Goal: Task Accomplishment & Management: Manage account settings

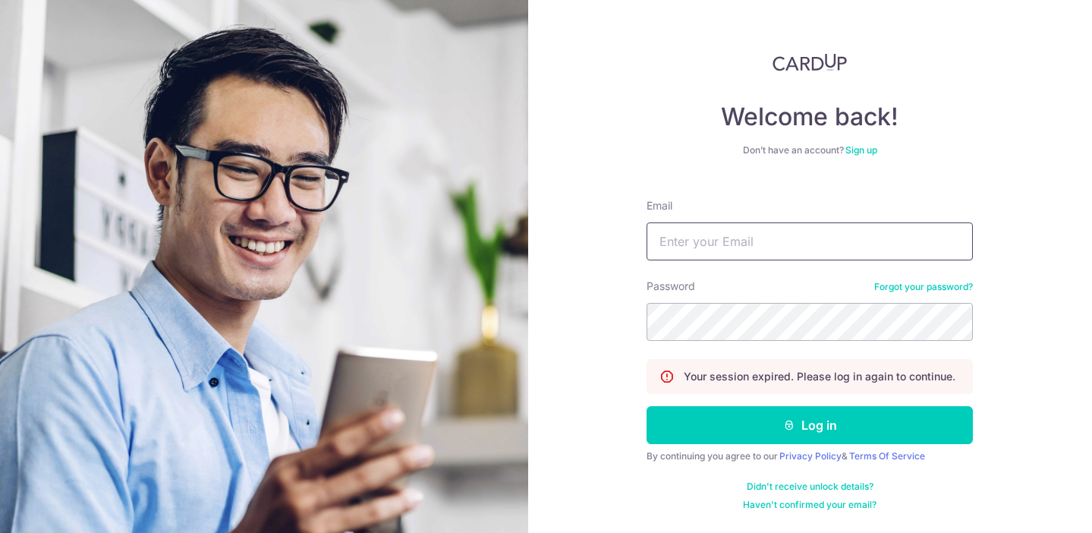
type input "[PERSON_NAME][EMAIL_ADDRESS][PERSON_NAME][DOMAIN_NAME]"
click at [810, 425] on button "Log in" at bounding box center [810, 425] width 326 height 38
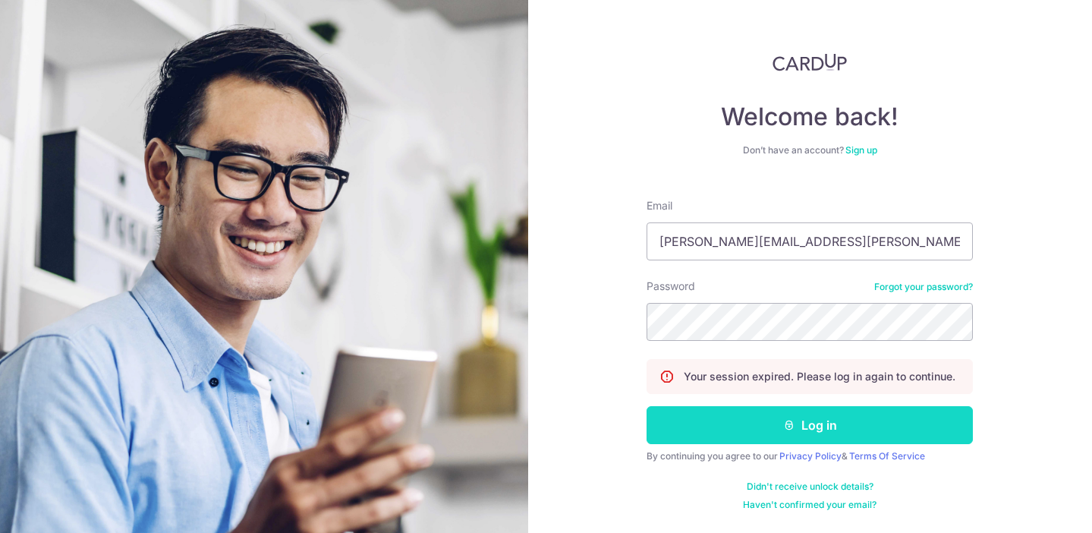
click at [783, 418] on button "Log in" at bounding box center [810, 425] width 326 height 38
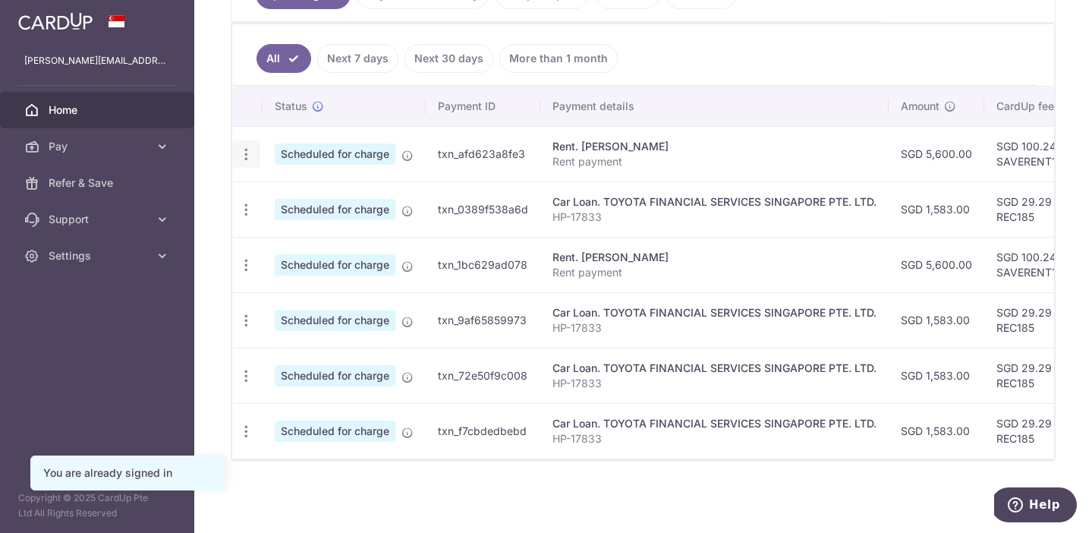
click at [244, 149] on icon "button" at bounding box center [246, 154] width 16 height 16
click at [266, 196] on link "Update payment" at bounding box center [312, 196] width 158 height 36
radio input "true"
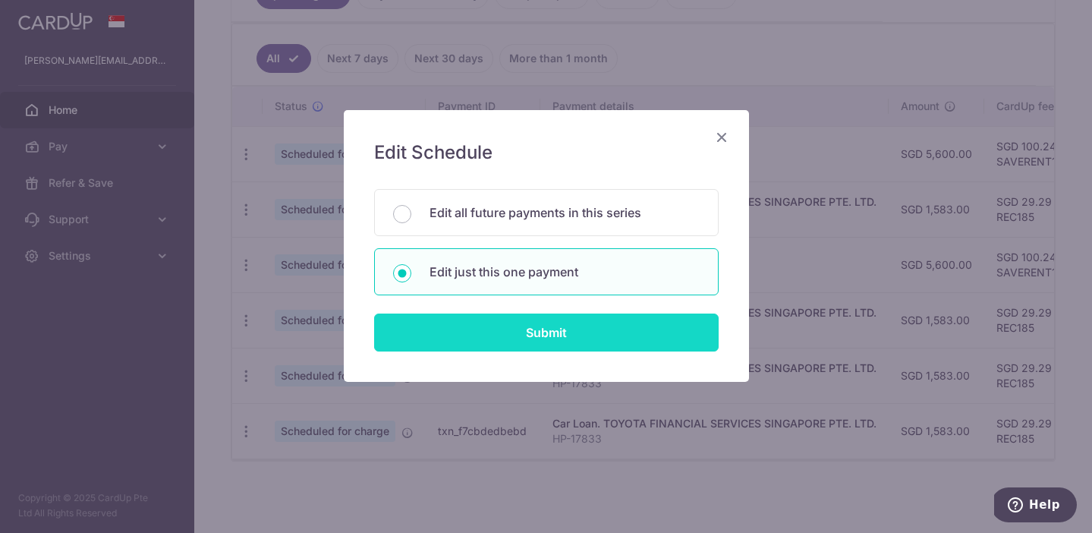
click at [540, 334] on input "Submit" at bounding box center [546, 332] width 345 height 38
radio input "true"
type input "5,600.00"
type input "[DATE]"
type input "Rent payment"
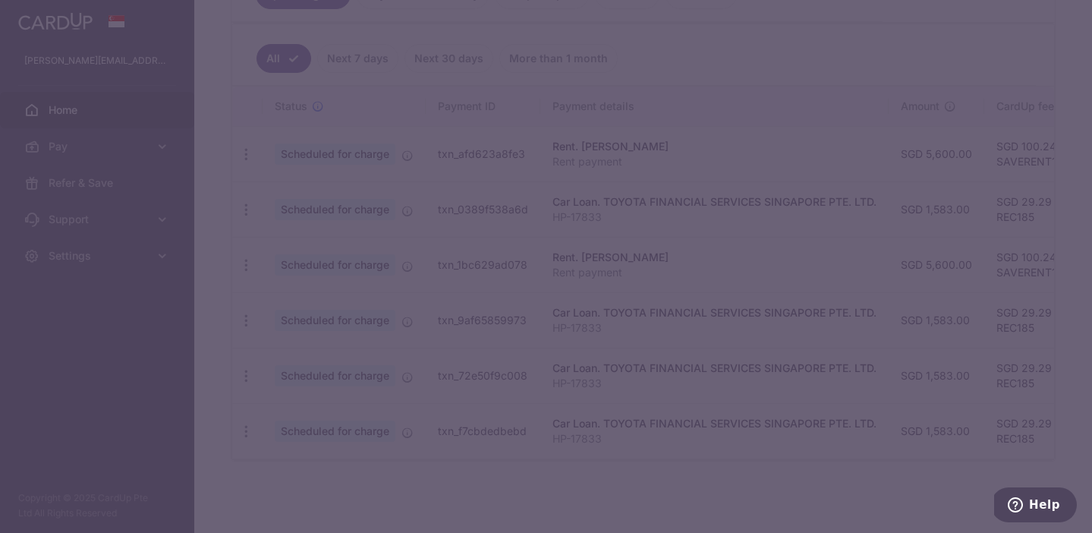
type input "SAVERENT179"
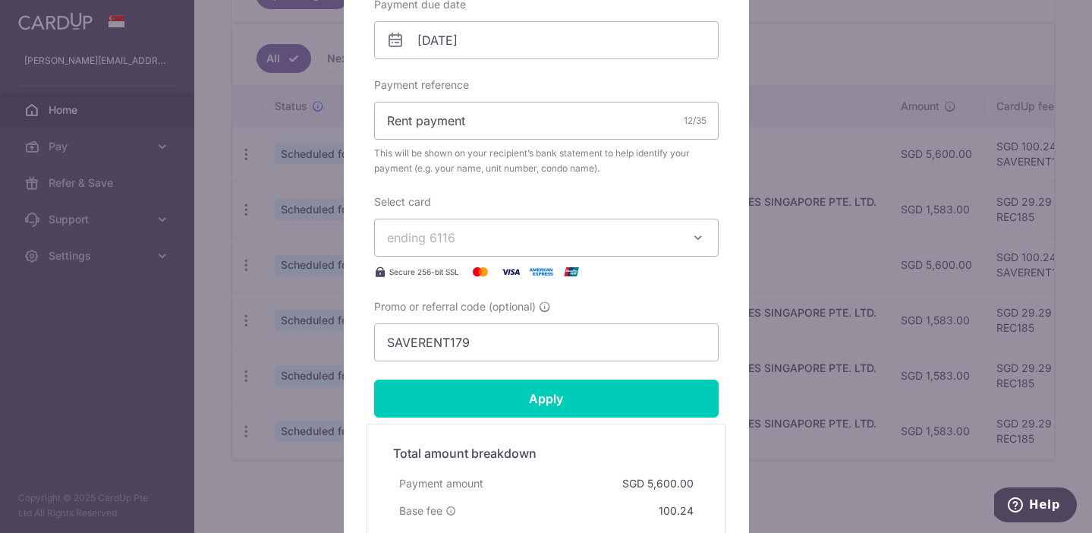
scroll to position [478, 0]
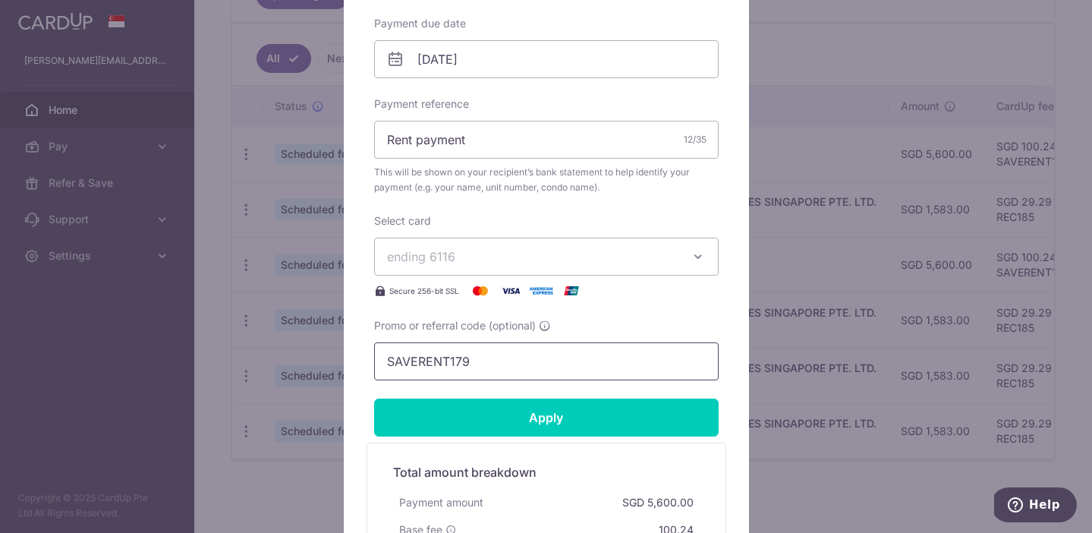
click at [539, 369] on input "SAVERENT179" at bounding box center [546, 361] width 345 height 38
click at [486, 272] on button "ending 6116" at bounding box center [546, 257] width 345 height 38
click at [483, 263] on span "ending 6116" at bounding box center [532, 256] width 291 height 18
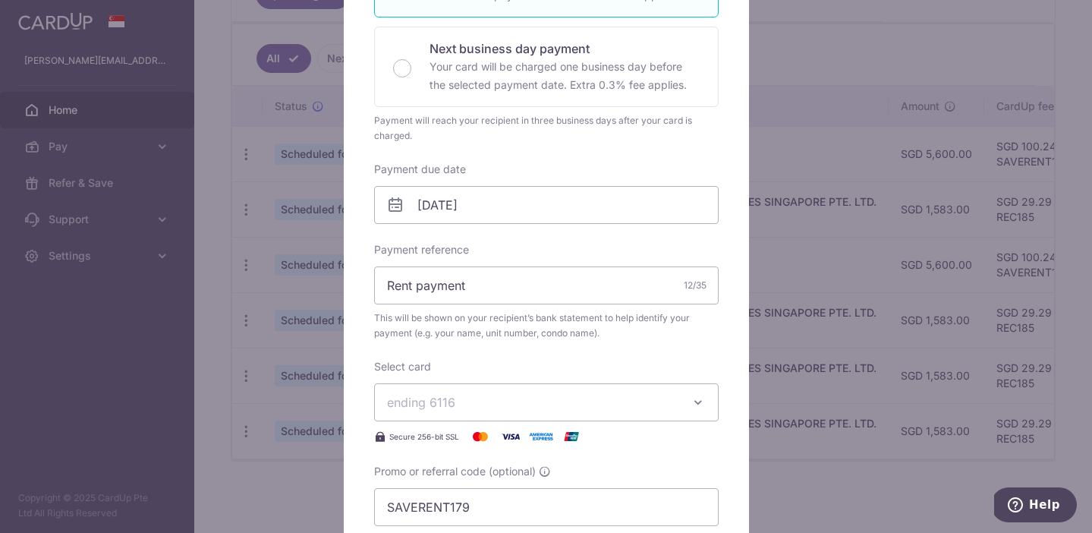
scroll to position [335, 0]
click at [467, 415] on button "ending 6116" at bounding box center [546, 400] width 345 height 38
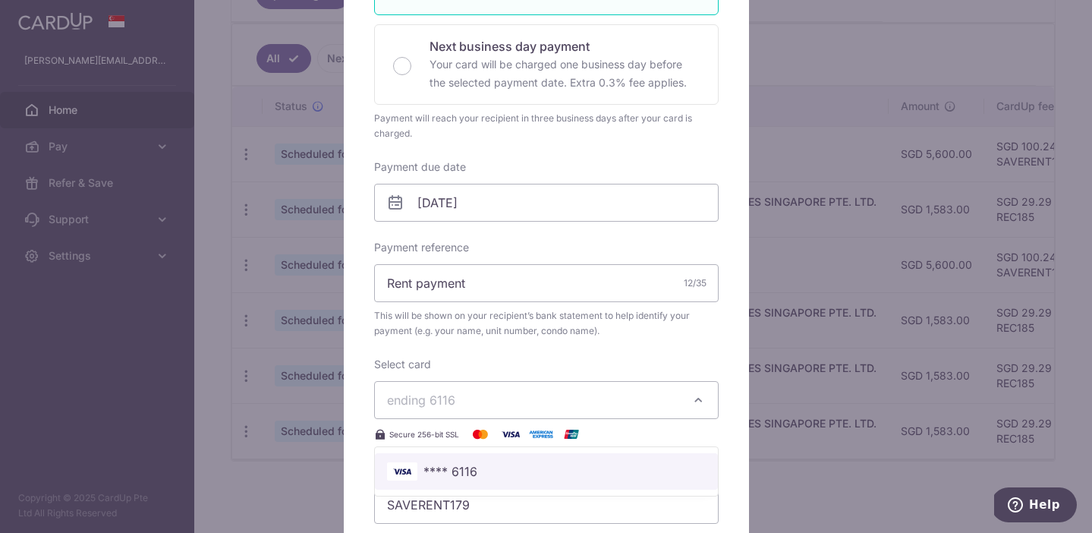
click at [452, 472] on span "**** 6116" at bounding box center [450, 471] width 54 height 18
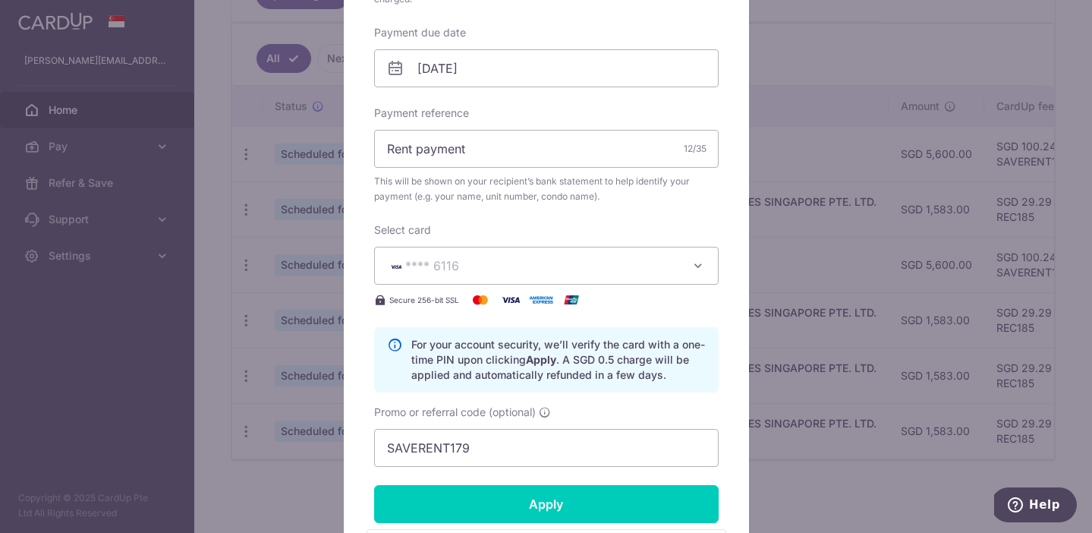
scroll to position [477, 0]
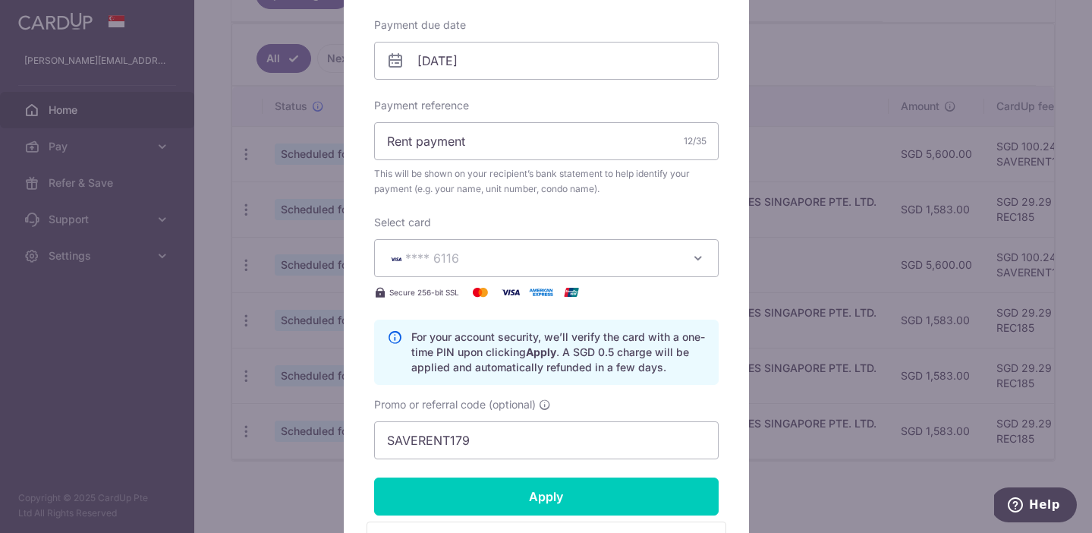
click at [448, 271] on button "**** 6116" at bounding box center [546, 258] width 345 height 38
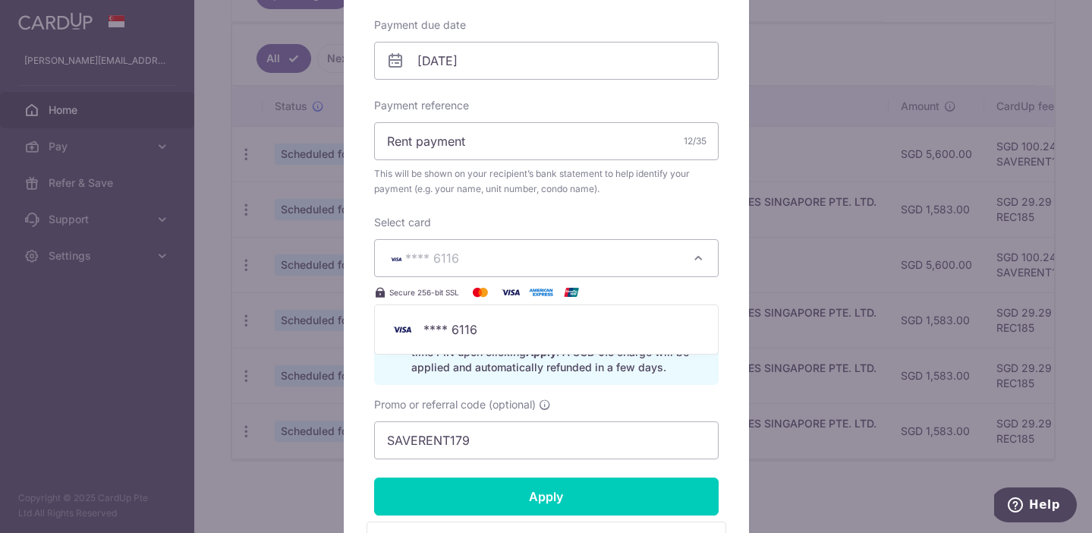
click at [448, 271] on button "**** 6116" at bounding box center [546, 258] width 345 height 38
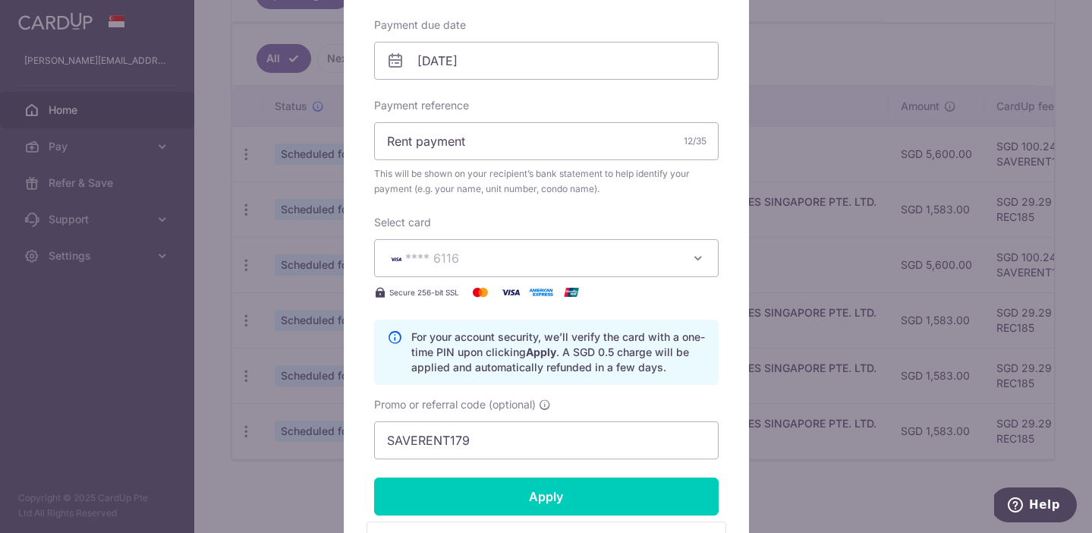
click at [448, 271] on button "**** 6116" at bounding box center [546, 258] width 345 height 38
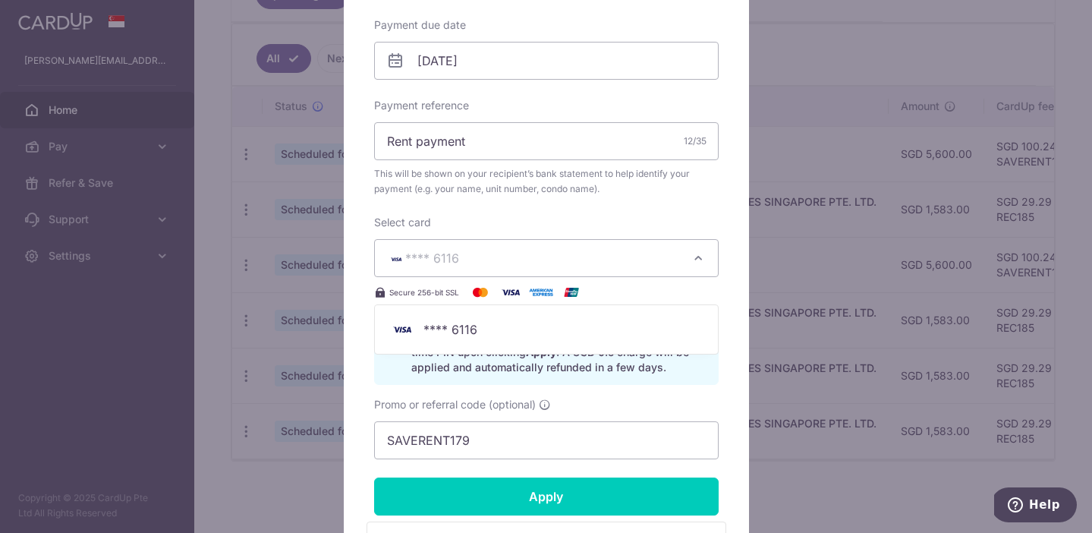
click at [372, 385] on div "Edit payment By clicking apply, you will make changes to all payments to [PERSO…" at bounding box center [546, 176] width 405 height 1087
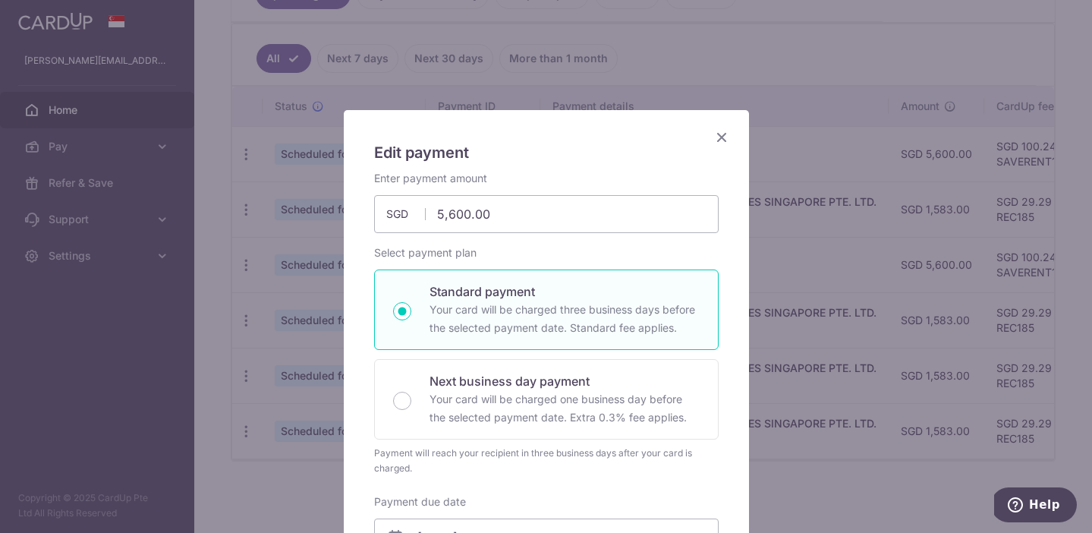
scroll to position [0, 0]
click at [715, 143] on icon "Close" at bounding box center [722, 136] width 18 height 19
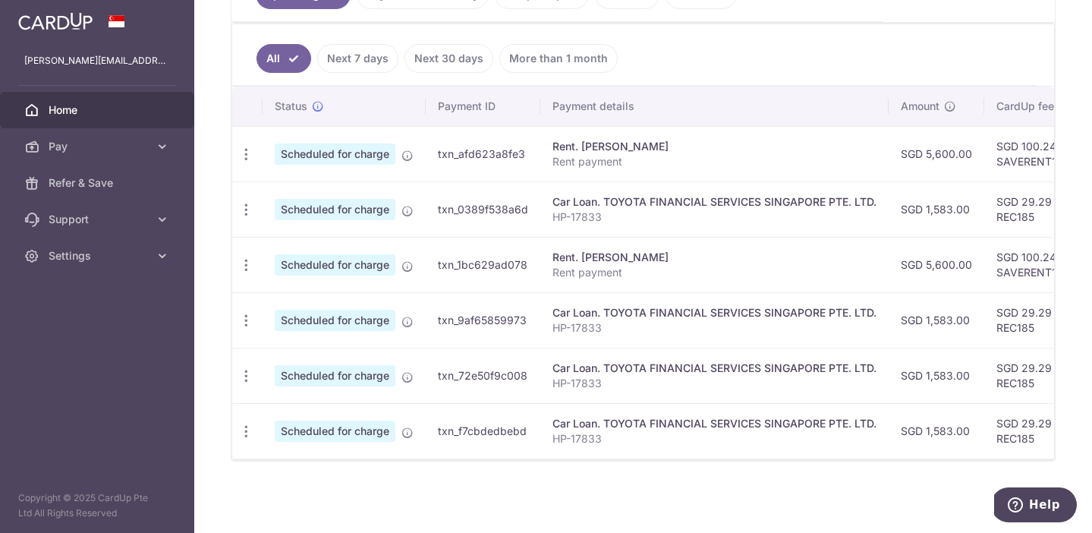
click at [263, 153] on td "Scheduled for charge" at bounding box center [344, 153] width 163 height 55
click at [250, 153] on icon "button" at bounding box center [246, 154] width 16 height 16
click at [277, 197] on span "Update payment" at bounding box center [326, 196] width 103 height 18
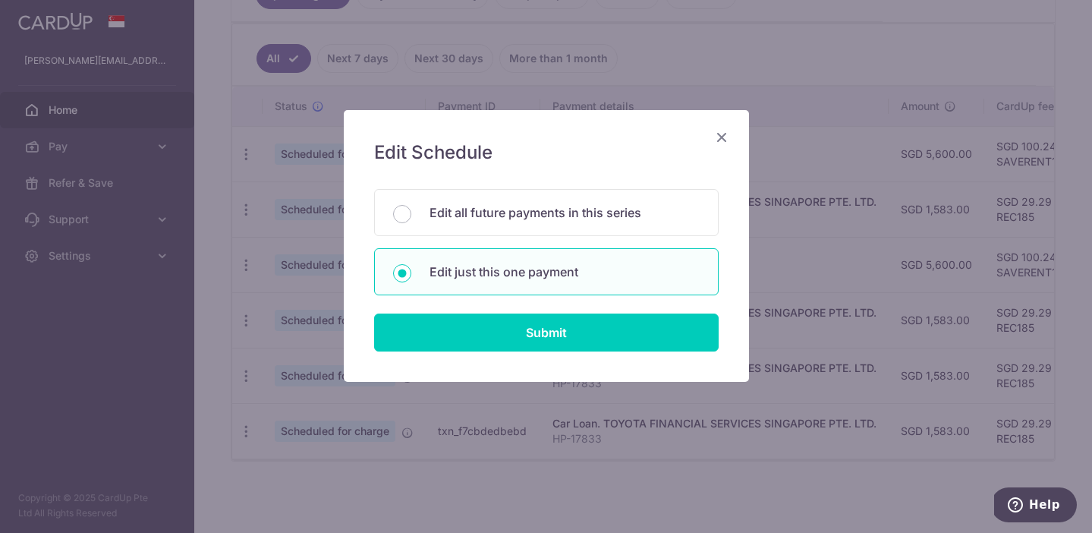
click at [719, 134] on icon "Close" at bounding box center [722, 136] width 18 height 19
